Goal: Task Accomplishment & Management: Use online tool/utility

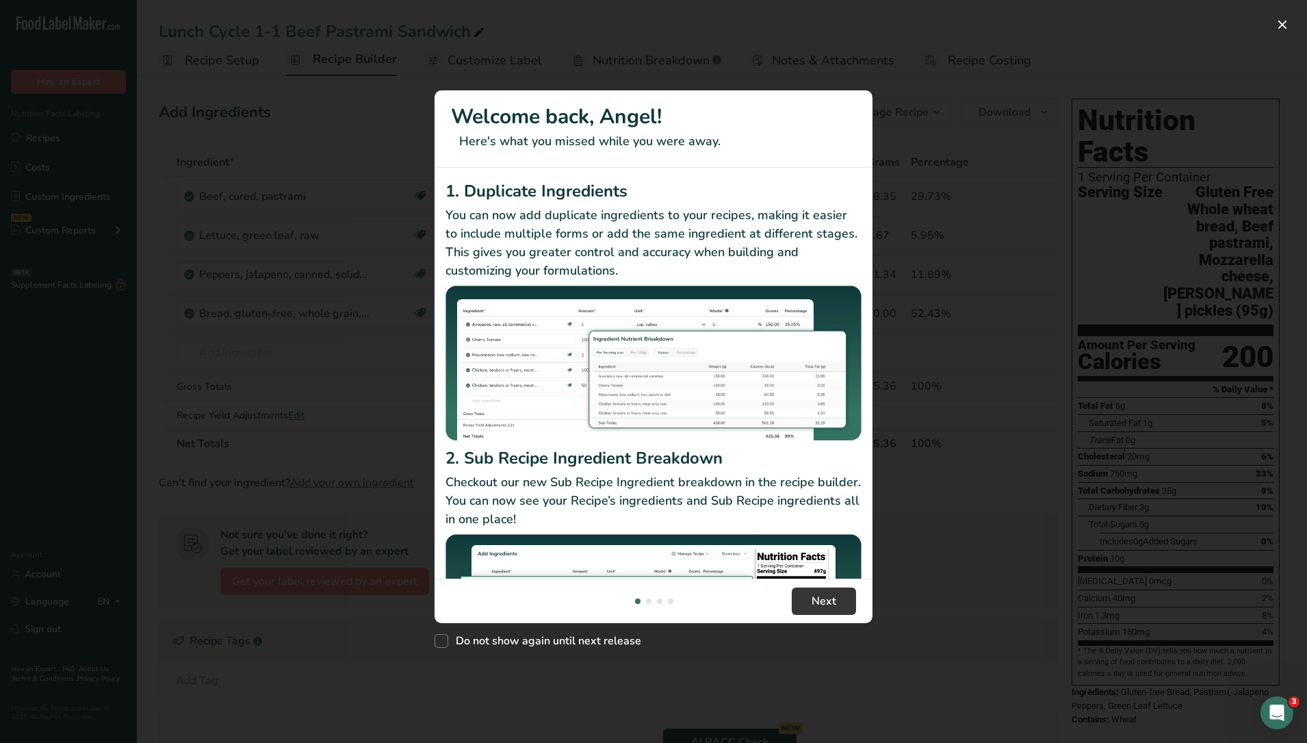
click at [995, 681] on div "New Features" at bounding box center [653, 371] width 1307 height 743
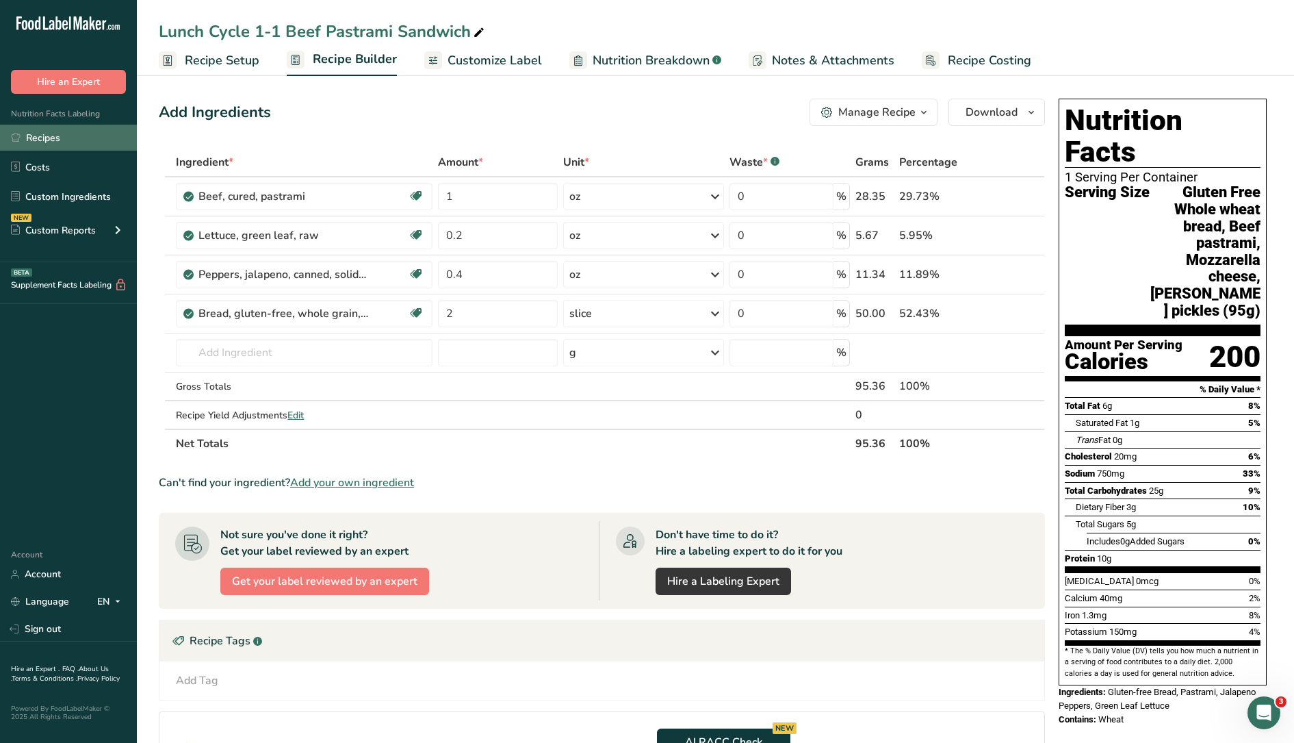
click at [63, 136] on link "Recipes" at bounding box center [68, 138] width 137 height 26
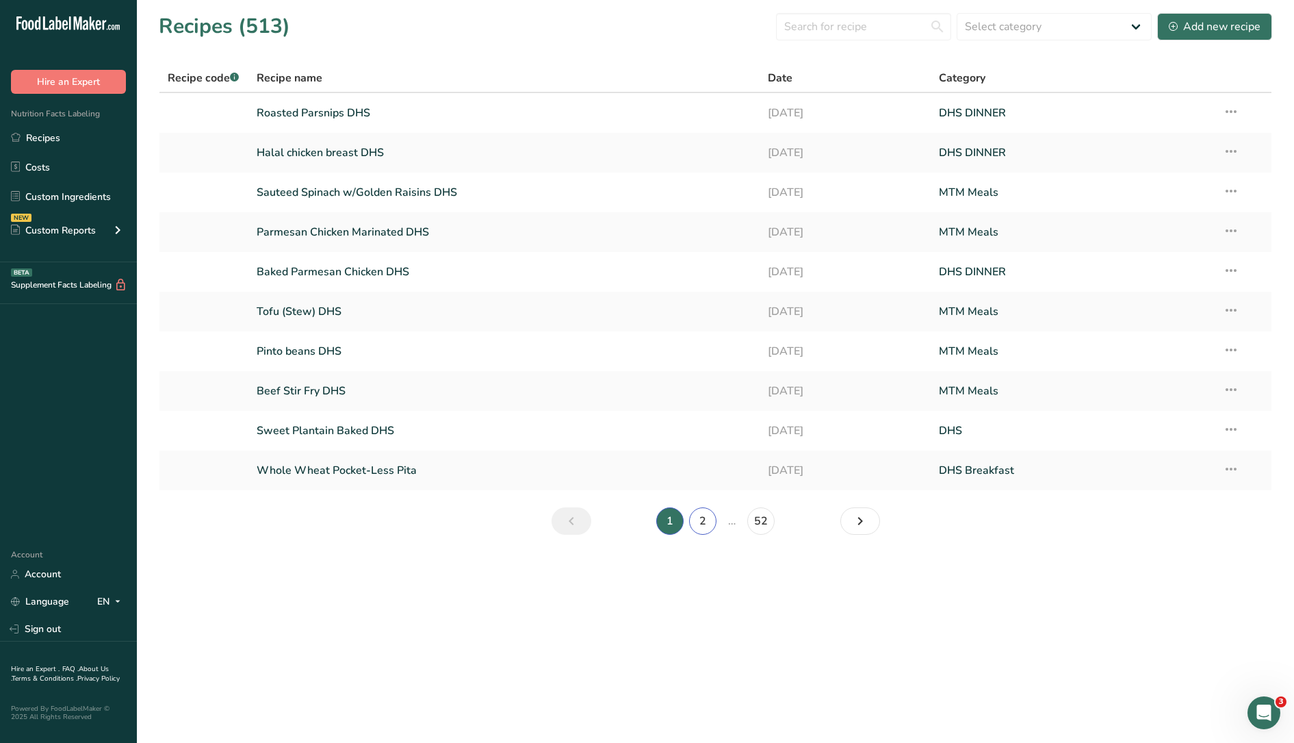
click at [706, 530] on link "2" at bounding box center [702, 520] width 27 height 27
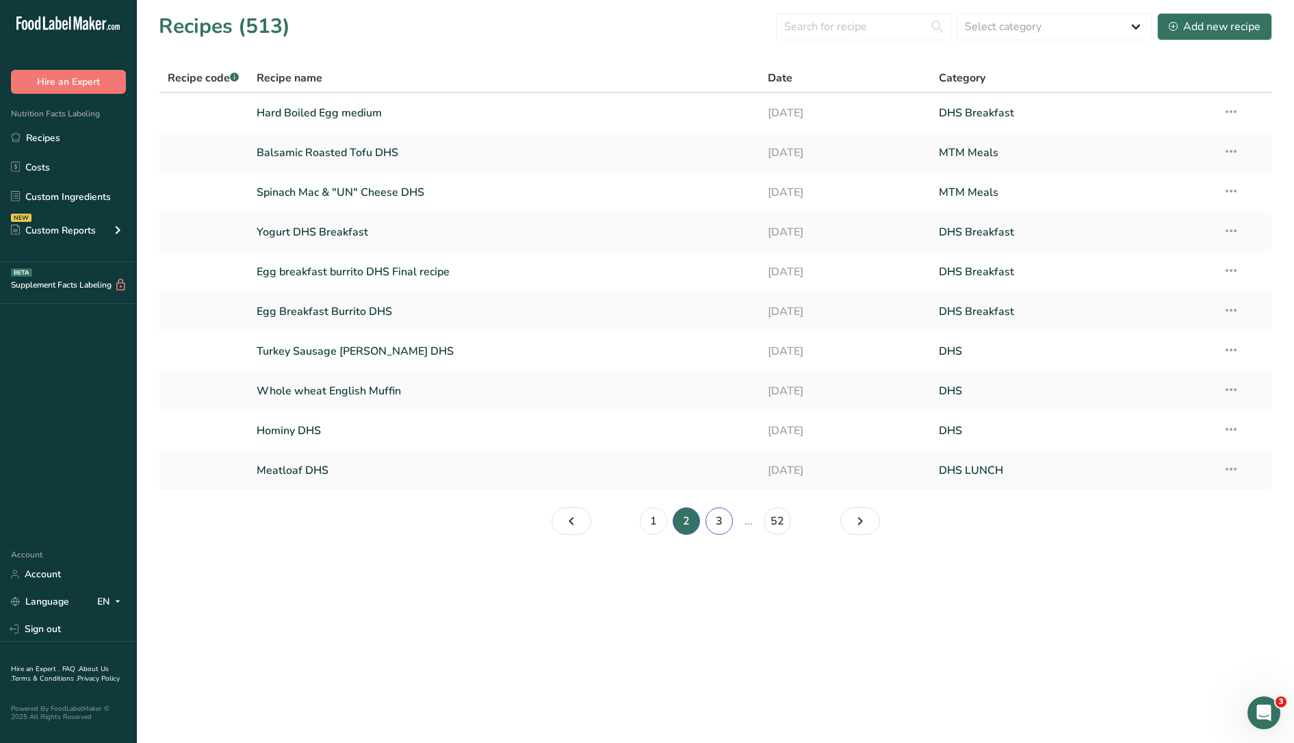
click at [718, 517] on link "3" at bounding box center [719, 520] width 27 height 27
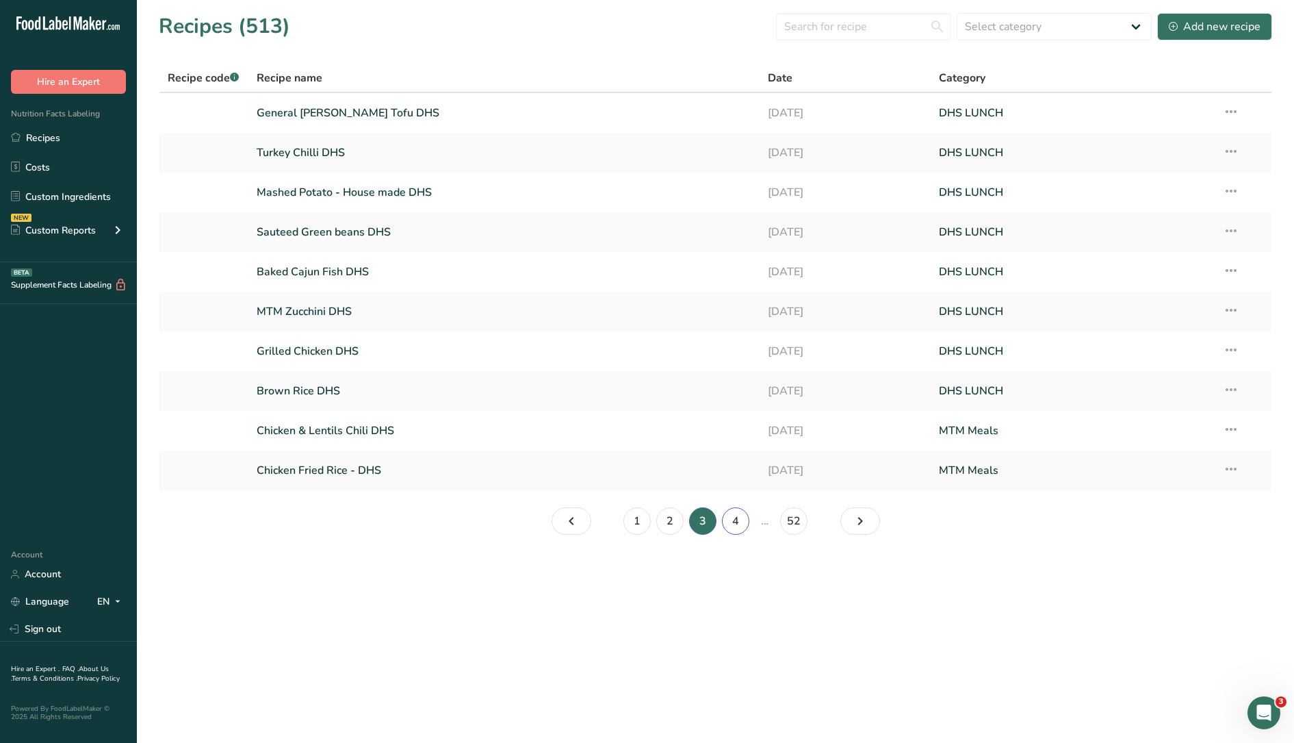
click at [732, 524] on link "4" at bounding box center [735, 520] width 27 height 27
click at [748, 524] on link "5" at bounding box center [752, 520] width 27 height 27
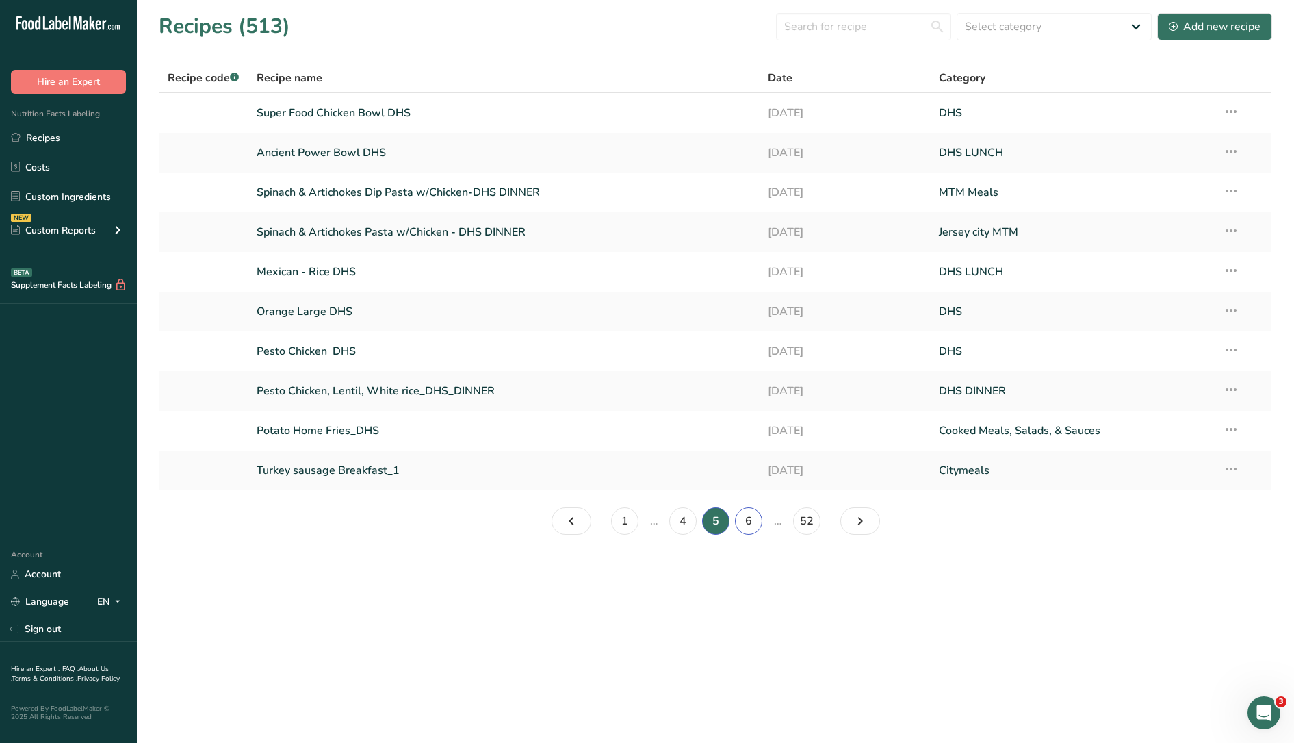
click at [751, 520] on link "6" at bounding box center [748, 520] width 27 height 27
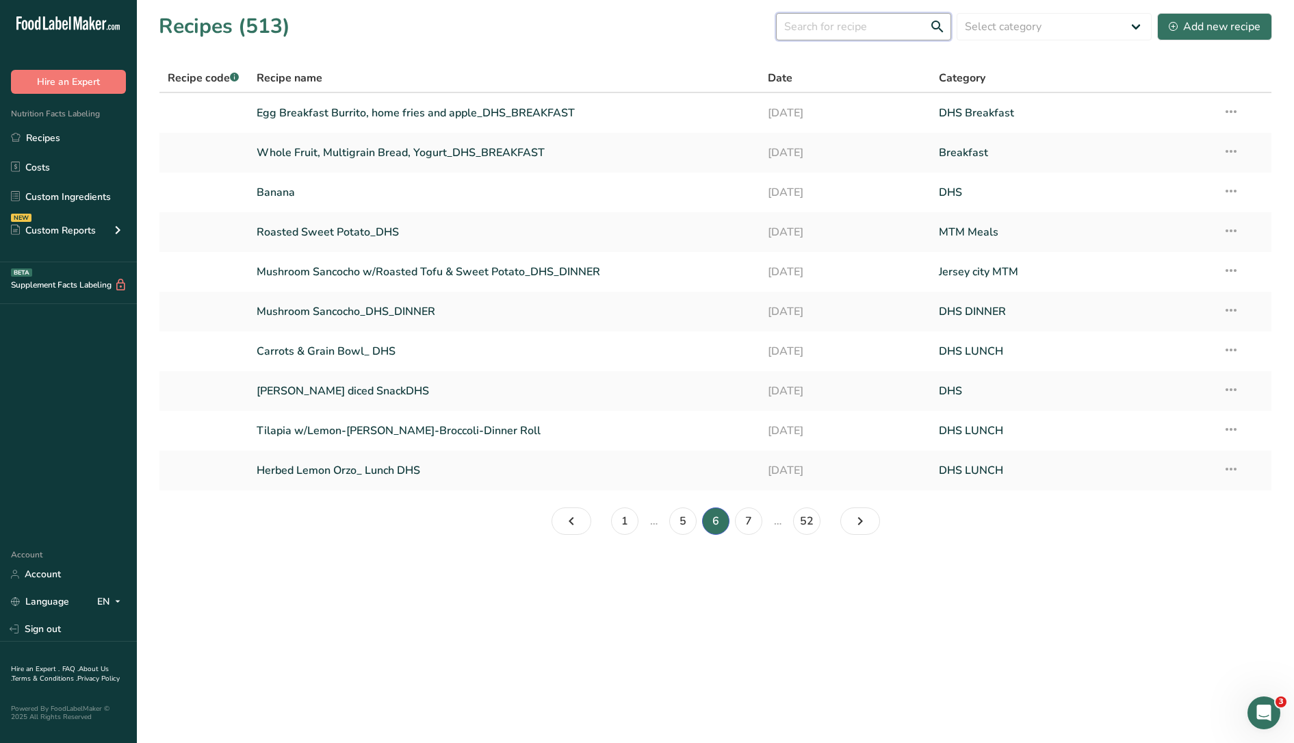
click at [838, 33] on input "text" at bounding box center [863, 26] width 175 height 27
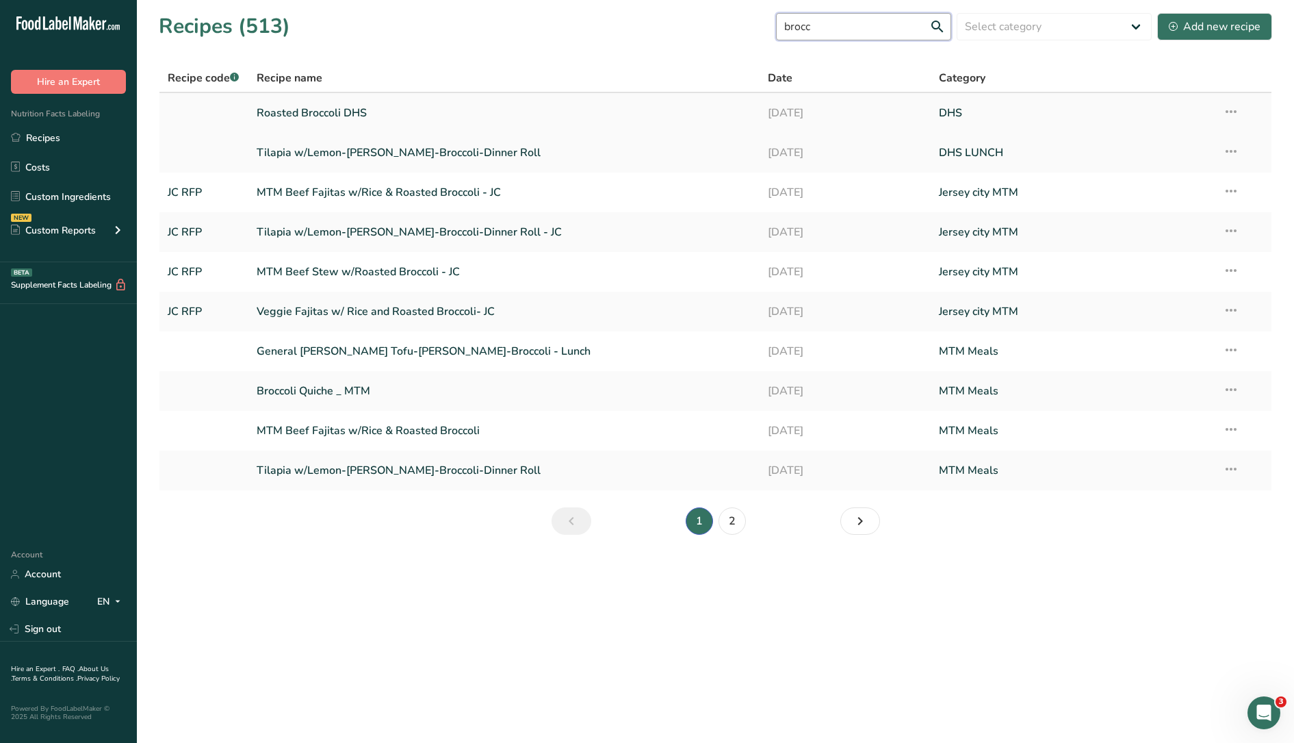
type input "brocc"
click at [441, 105] on link "Roasted Broccoli DHS" at bounding box center [505, 113] width 496 height 29
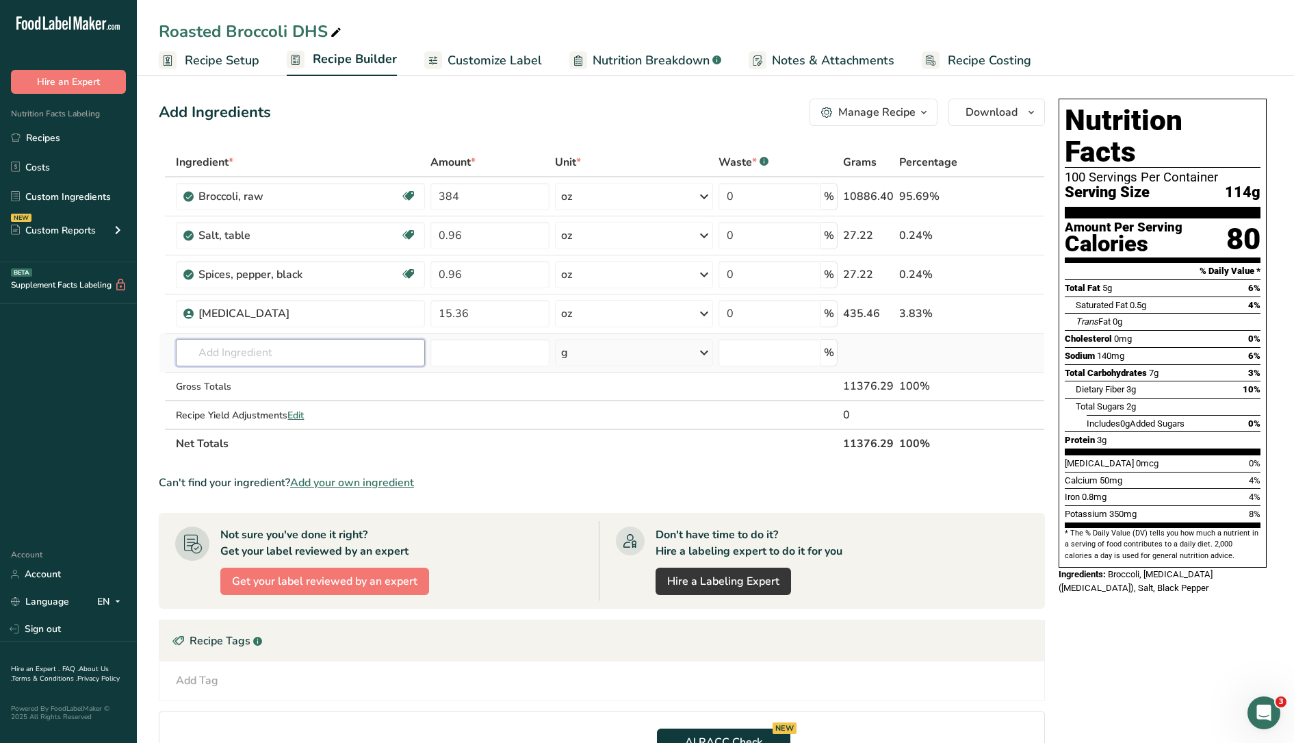
click at [358, 357] on input "text" at bounding box center [300, 352] width 249 height 27
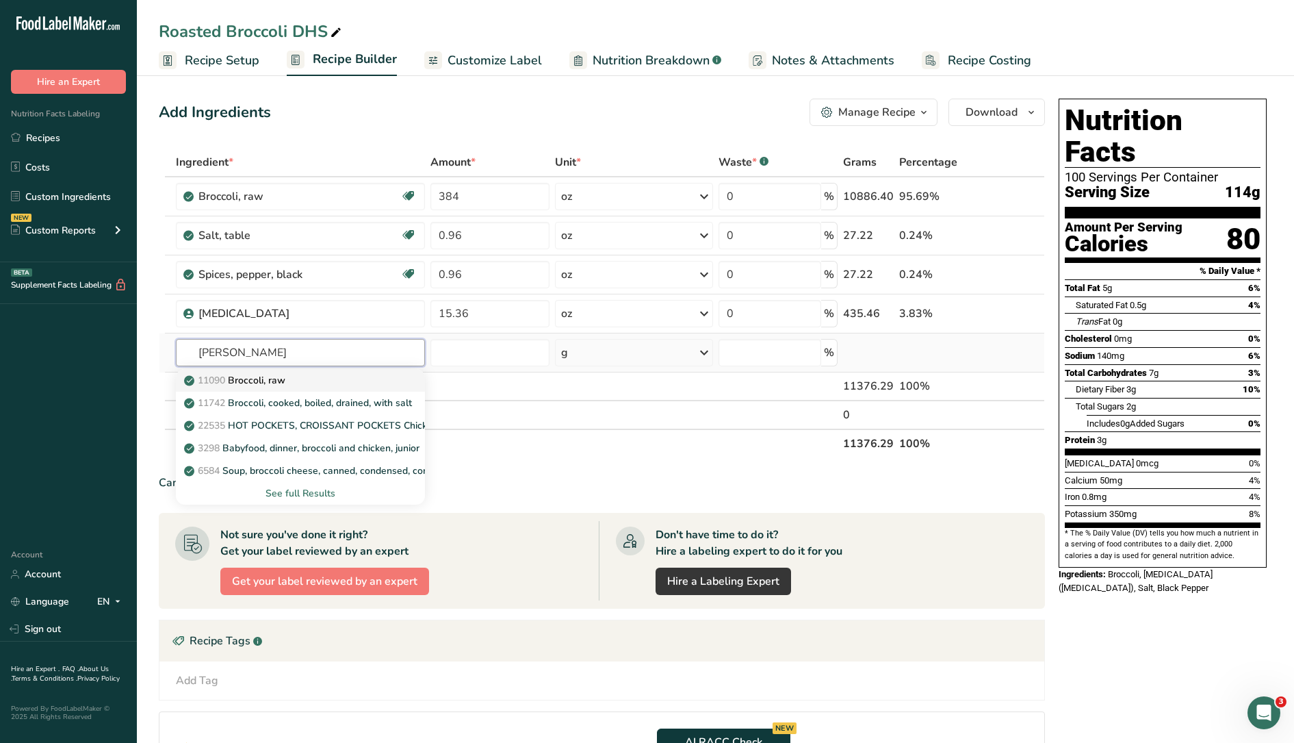
type input "[PERSON_NAME]"
click at [330, 374] on div "11090 Broccoli, raw" at bounding box center [289, 380] width 205 height 14
type input "Broccoli, raw"
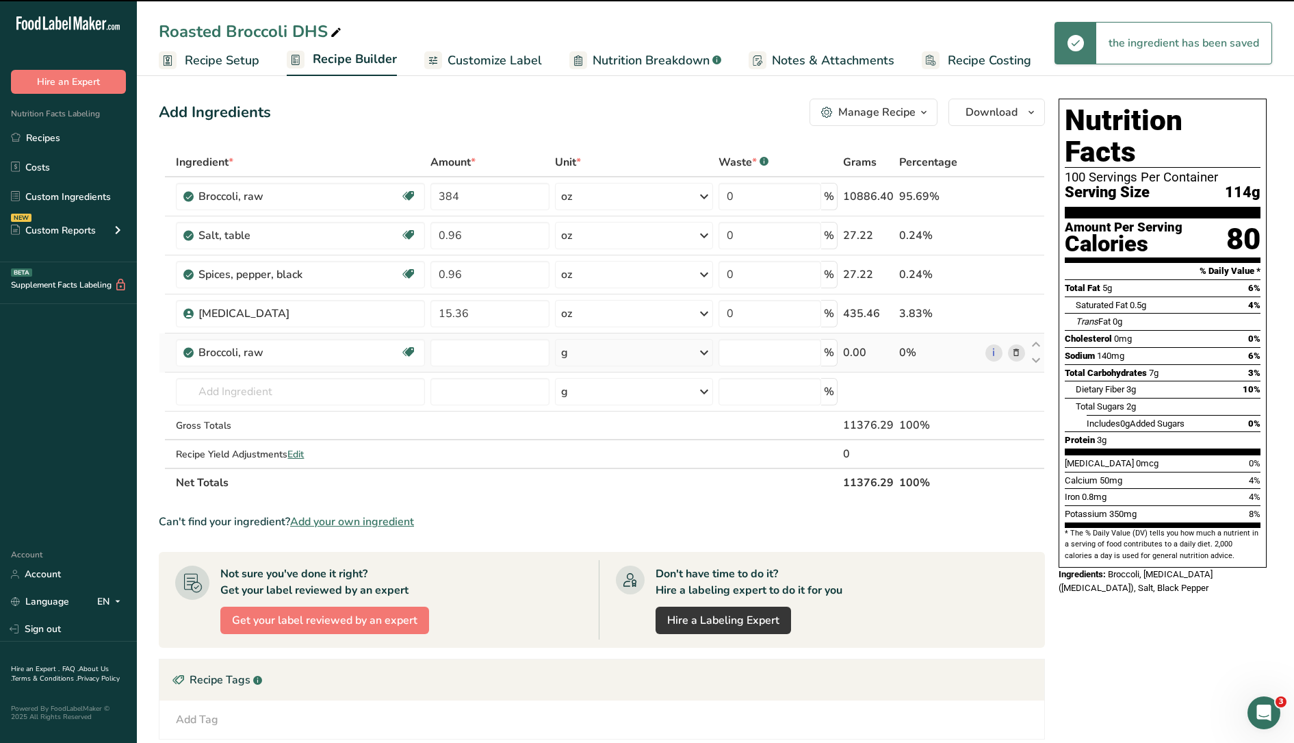
type input "0"
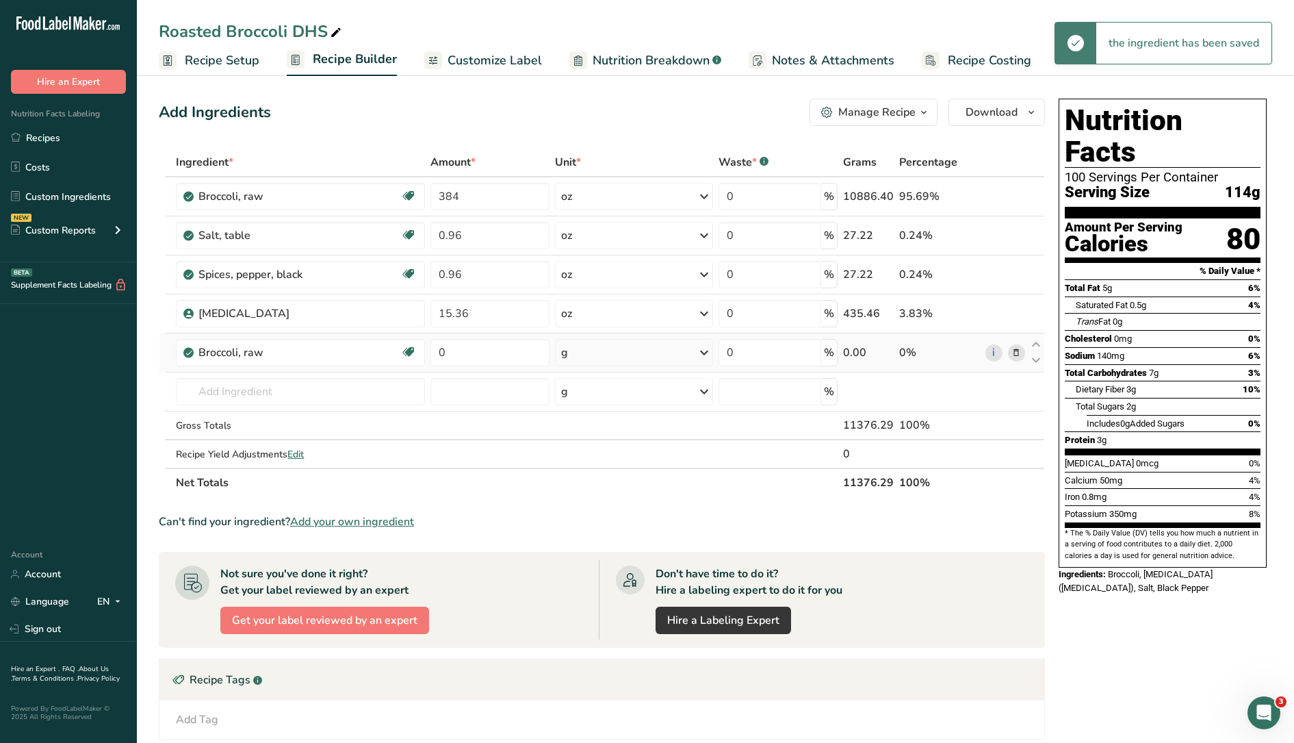
click at [707, 353] on icon at bounding box center [704, 352] width 16 height 25
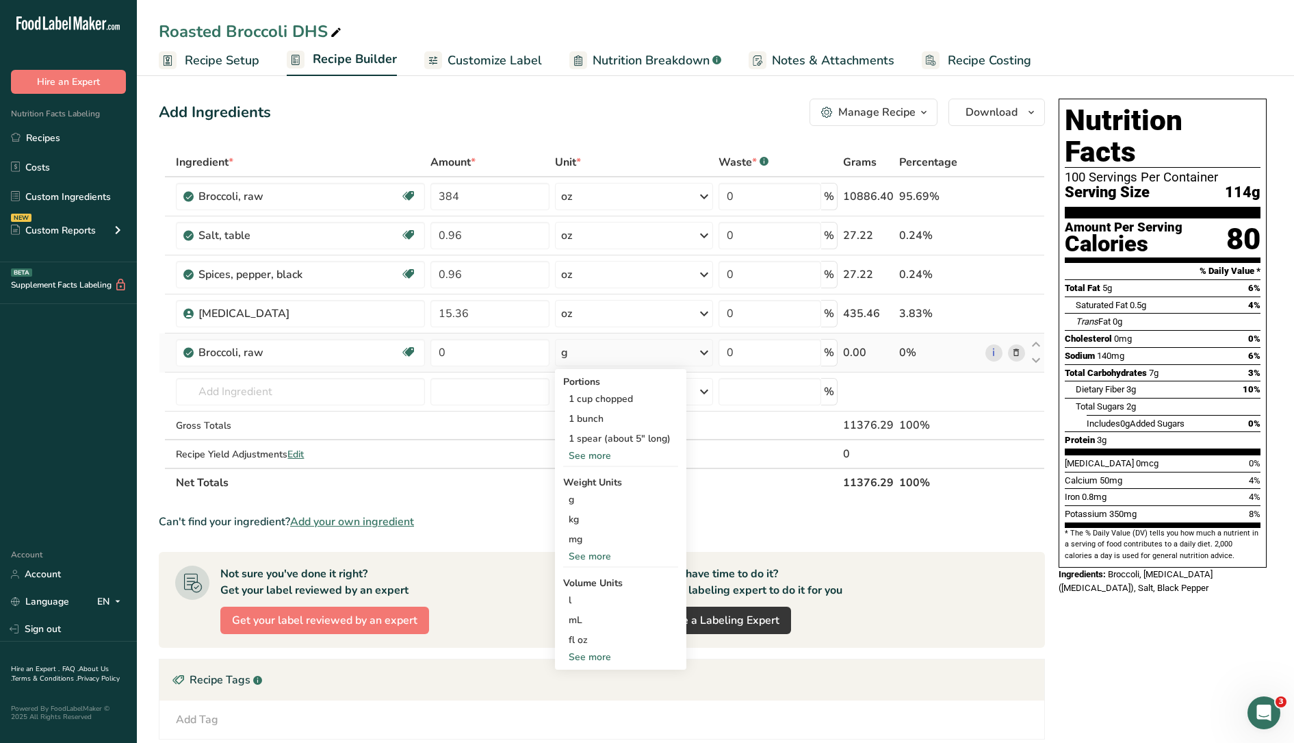
click at [606, 456] on div "See more" at bounding box center [620, 455] width 115 height 14
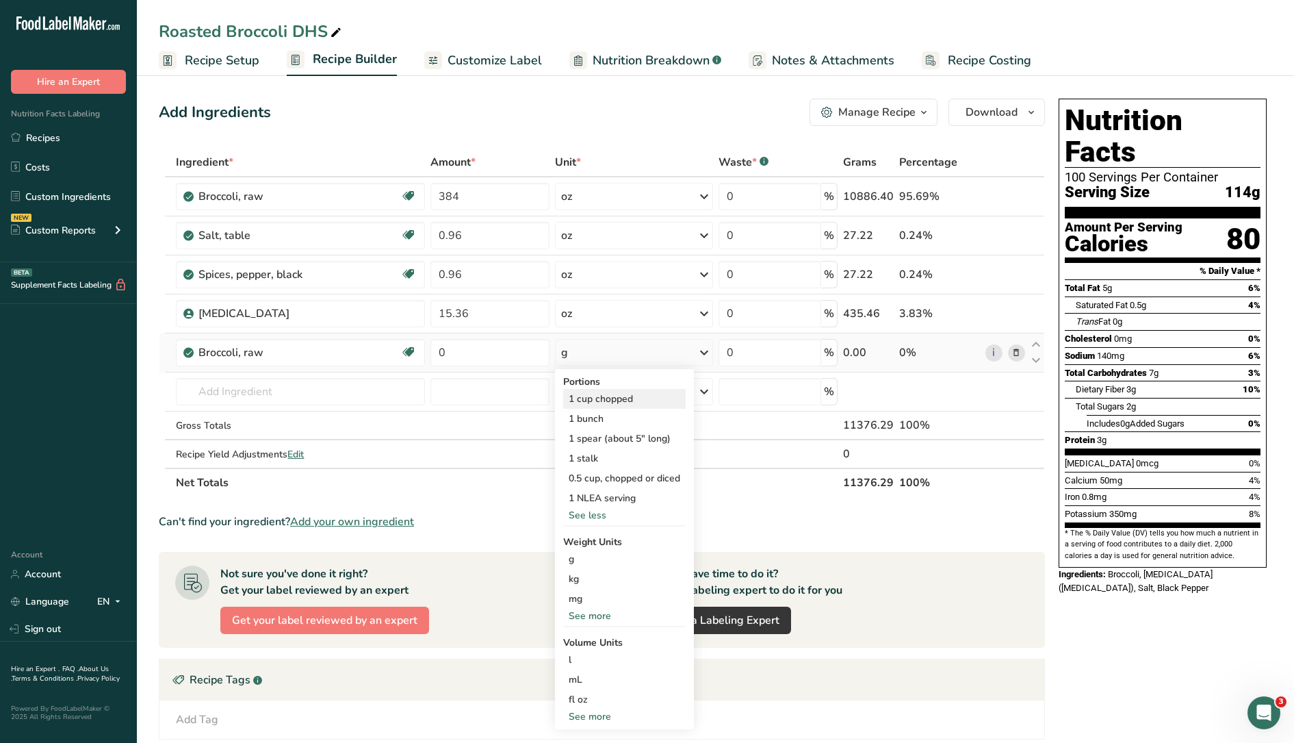
click at [620, 398] on div "1 cup chopped" at bounding box center [624, 399] width 123 height 20
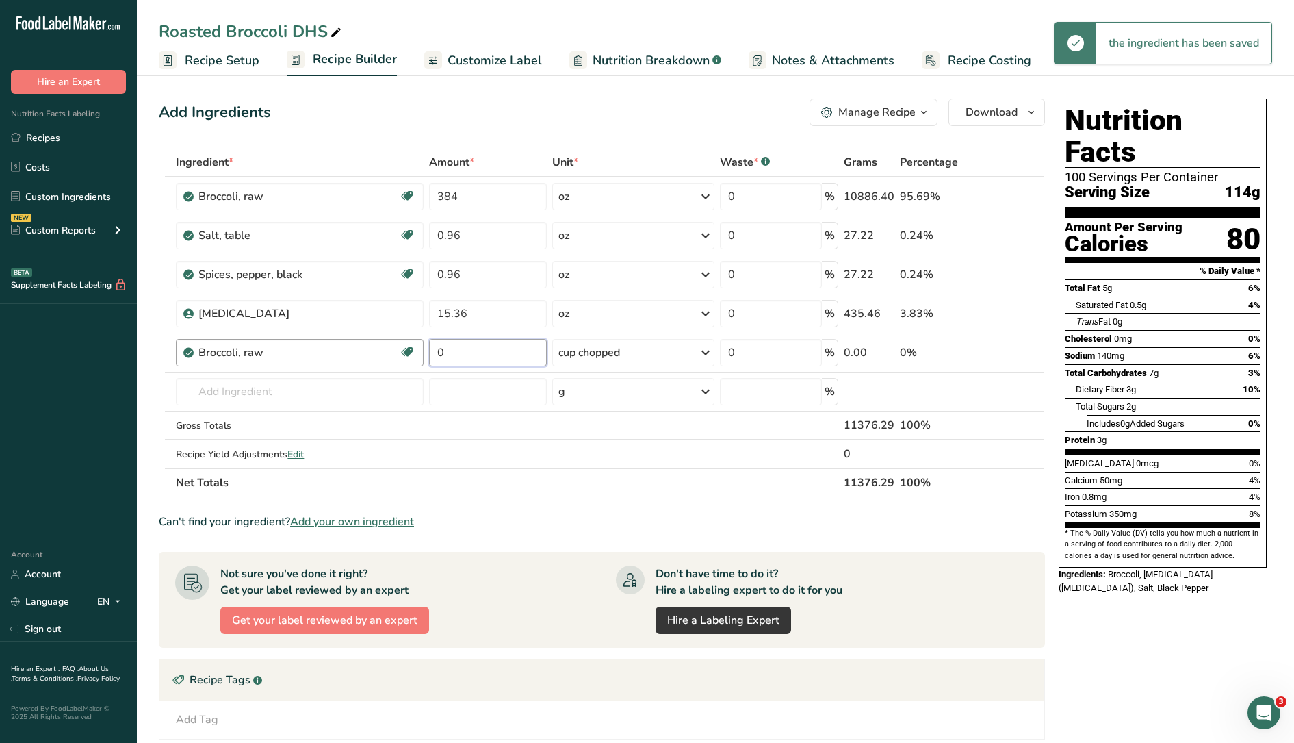
drag, startPoint x: 473, startPoint y: 351, endPoint x: 413, endPoint y: 339, distance: 60.7
click at [413, 339] on tr "Broccoli, raw Source of Antioxidants Dairy free Gluten free Vegan Vegetarian So…" at bounding box center [601, 352] width 885 height 39
type input "1"
click at [1019, 355] on icon at bounding box center [1017, 353] width 10 height 14
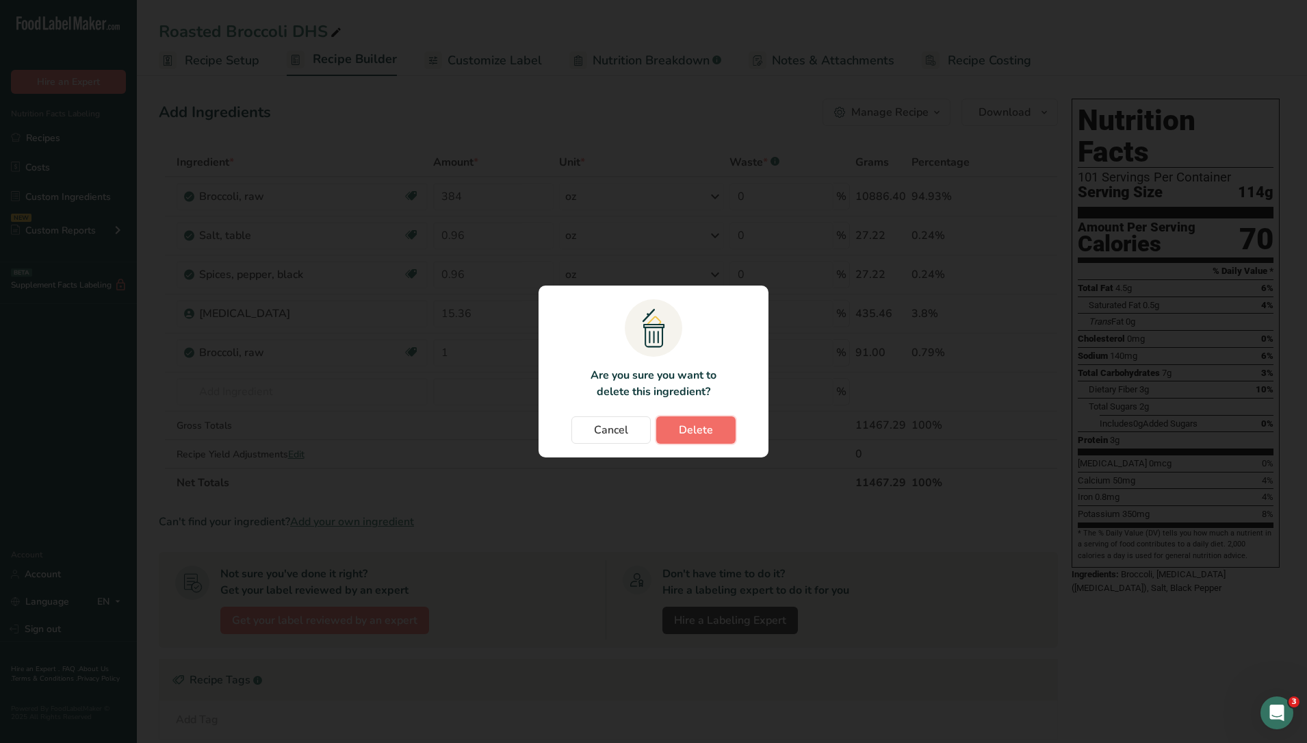
click at [716, 429] on button "Delete" at bounding box center [695, 429] width 79 height 27
